Goal: Information Seeking & Learning: Learn about a topic

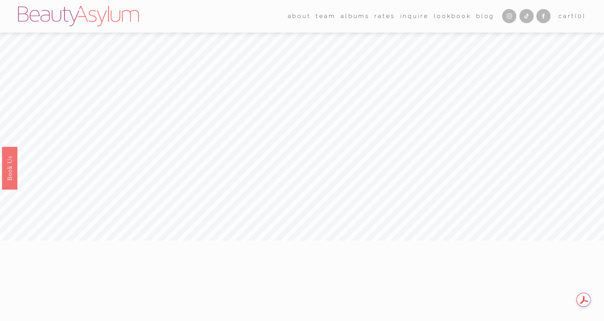
click at [382, 15] on link "Rates" at bounding box center [384, 16] width 21 height 12
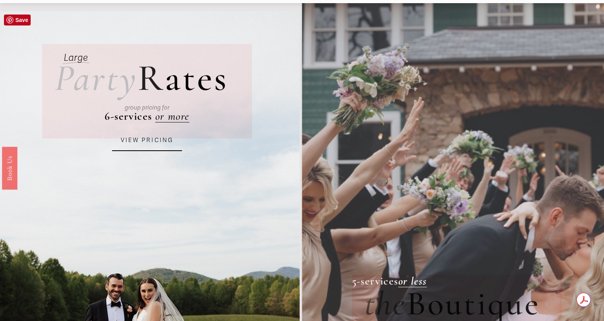
scroll to position [58, 0]
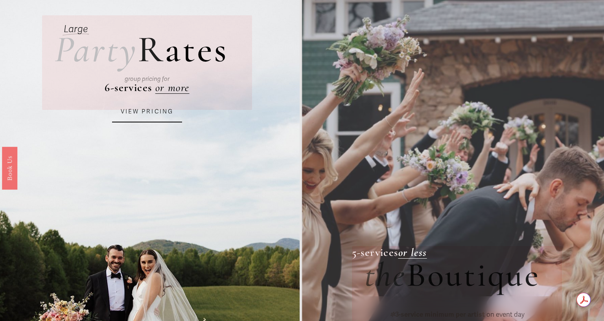
click at [146, 113] on link "VIEW PRICING" at bounding box center [147, 111] width 70 height 21
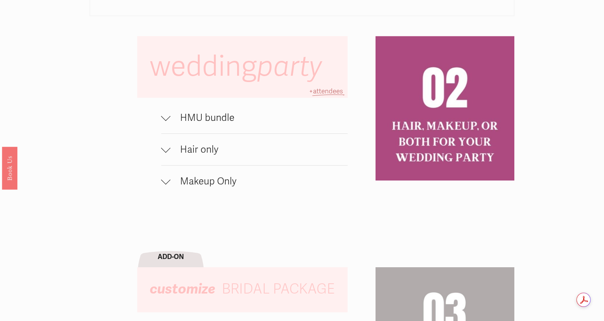
scroll to position [517, 0]
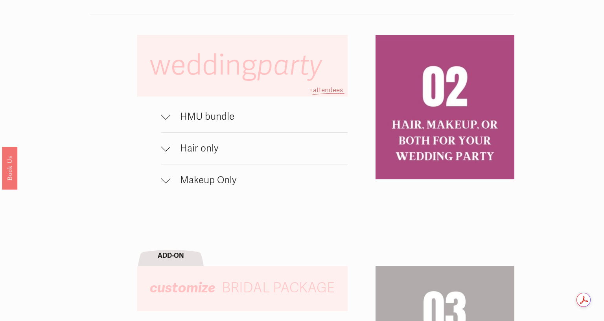
click at [169, 114] on div at bounding box center [165, 114] width 9 height 9
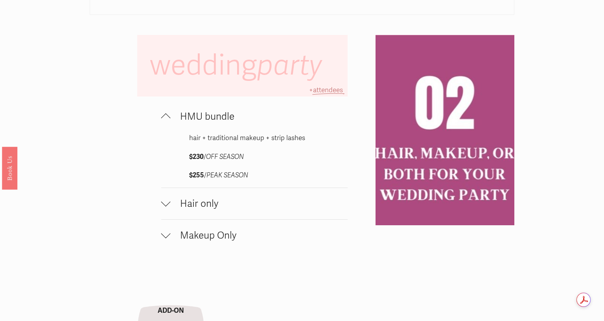
click at [168, 114] on div at bounding box center [165, 116] width 9 height 9
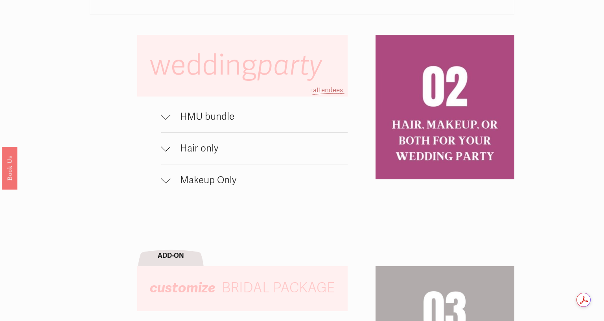
click at [166, 147] on div at bounding box center [165, 146] width 9 height 9
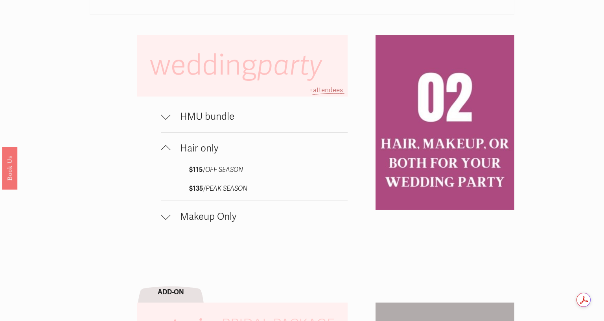
click at [166, 147] on div at bounding box center [165, 149] width 9 height 9
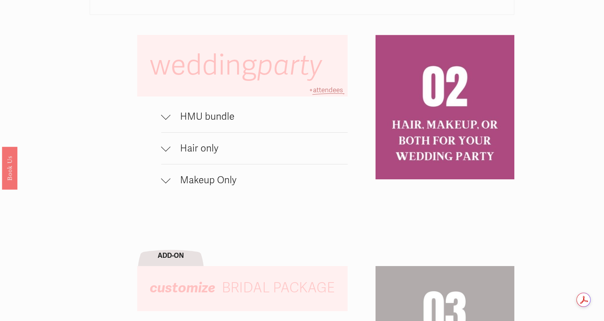
click at [167, 118] on div at bounding box center [165, 114] width 9 height 9
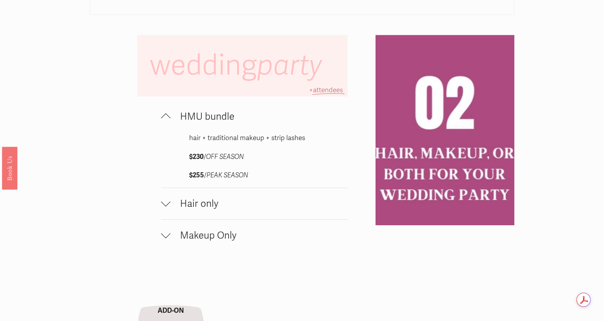
click at [167, 118] on div at bounding box center [165, 118] width 9 height 9
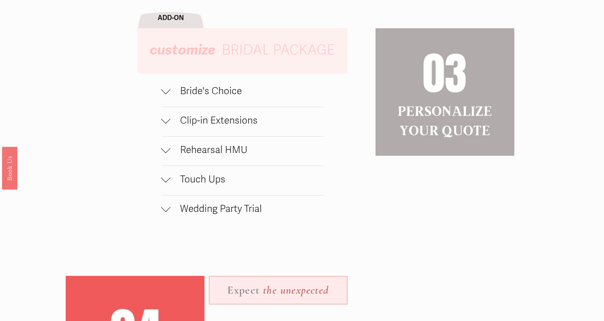
scroll to position [756, 0]
click at [167, 89] on div at bounding box center [165, 89] width 9 height 9
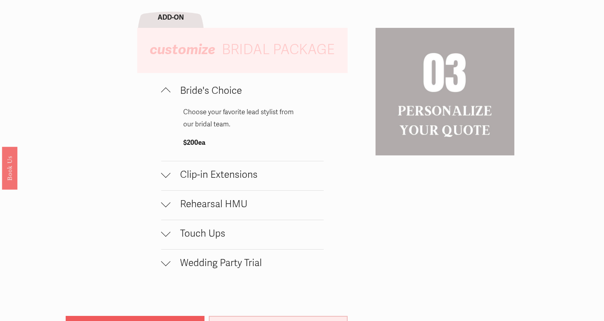
click at [166, 89] on div at bounding box center [165, 92] width 9 height 9
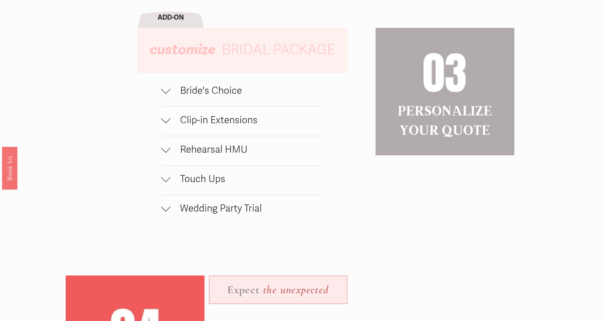
click at [167, 119] on div at bounding box center [165, 118] width 9 height 9
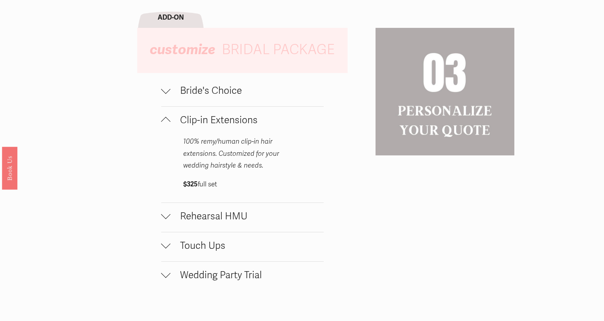
click at [167, 119] on div at bounding box center [165, 121] width 9 height 9
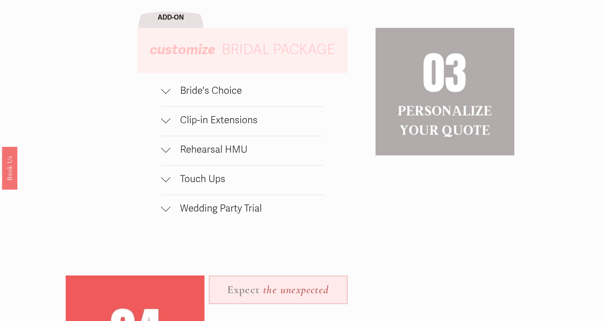
click at [165, 152] on div at bounding box center [165, 147] width 9 height 9
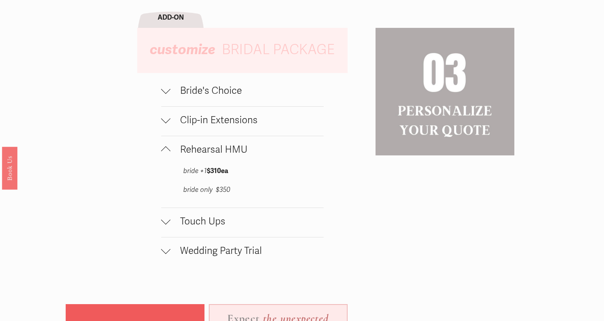
click at [165, 152] on div at bounding box center [165, 151] width 9 height 9
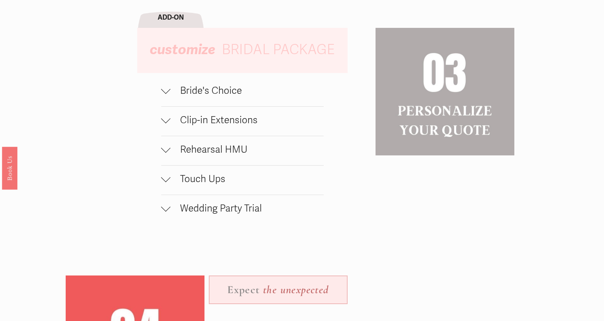
click at [163, 147] on div at bounding box center [165, 147] width 9 height 9
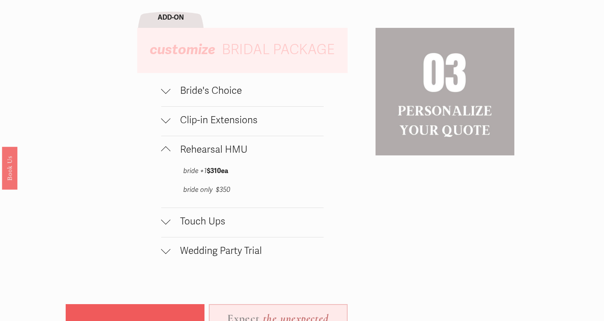
click at [163, 147] on div at bounding box center [165, 149] width 9 height 9
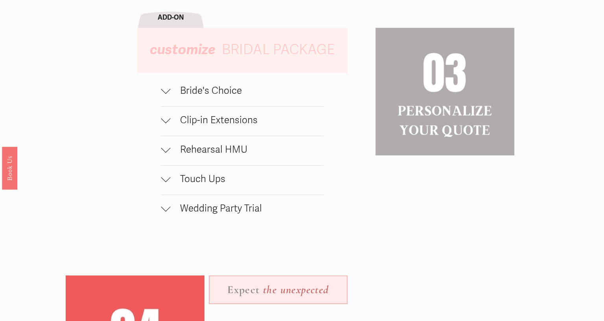
click at [166, 185] on button "Touch Ups" at bounding box center [242, 180] width 162 height 29
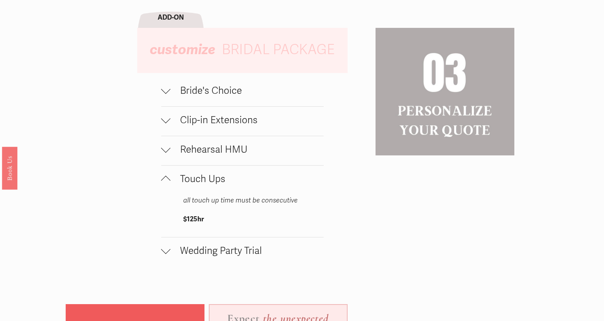
click at [166, 184] on div at bounding box center [165, 180] width 9 height 9
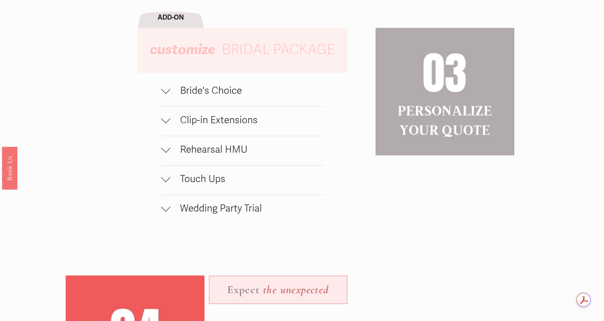
click at [169, 209] on div at bounding box center [165, 208] width 9 height 9
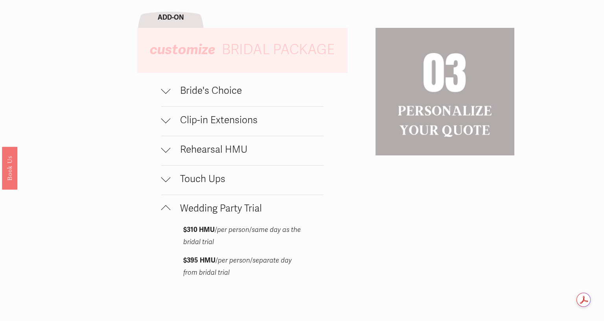
click at [169, 209] on div at bounding box center [165, 210] width 9 height 9
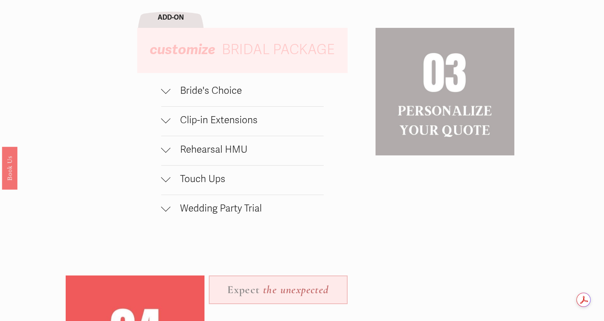
click at [168, 183] on div at bounding box center [165, 179] width 9 height 9
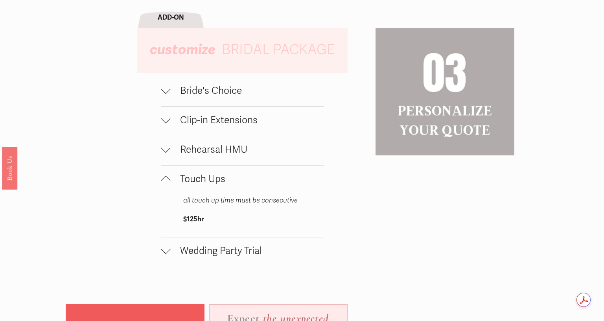
click at [168, 183] on div at bounding box center [165, 180] width 9 height 9
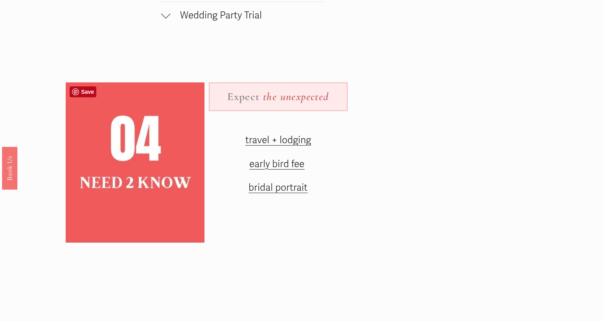
scroll to position [981, 0]
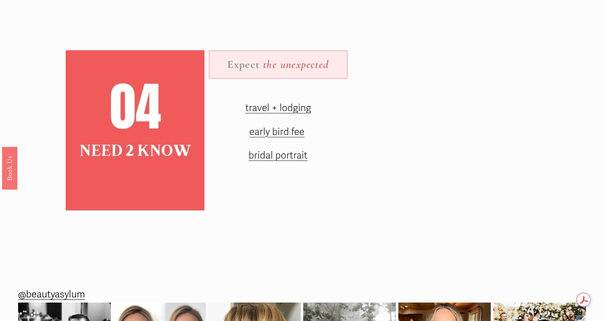
click at [288, 107] on span "travel + lodging" at bounding box center [278, 108] width 66 height 12
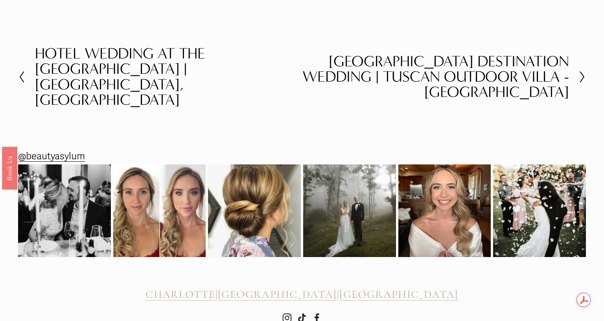
scroll to position [1651, 0]
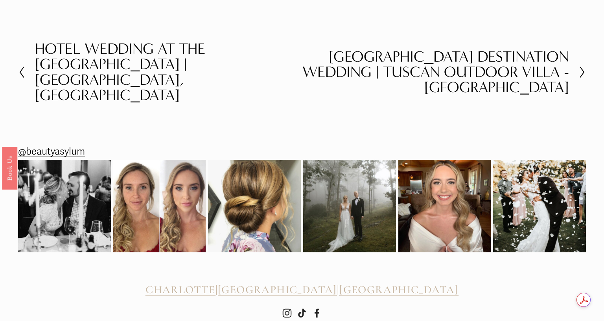
click at [215, 283] on span "CHARLOTTE" at bounding box center [180, 289] width 70 height 13
